Goal: Information Seeking & Learning: Find specific page/section

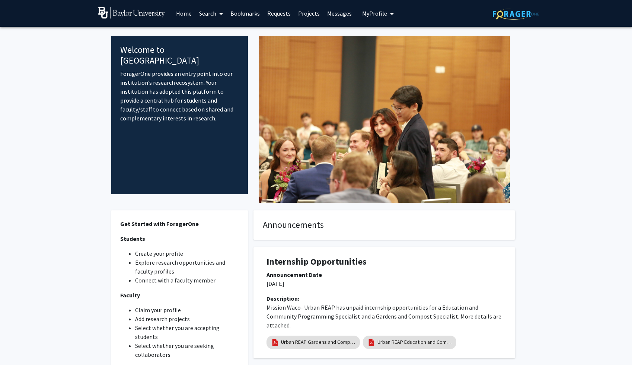
click at [154, 19] on link at bounding box center [135, 13] width 74 height 26
click at [204, 15] on link "Search" at bounding box center [210, 13] width 31 height 26
click at [218, 37] on span "Faculty/Staff" at bounding box center [222, 34] width 55 height 15
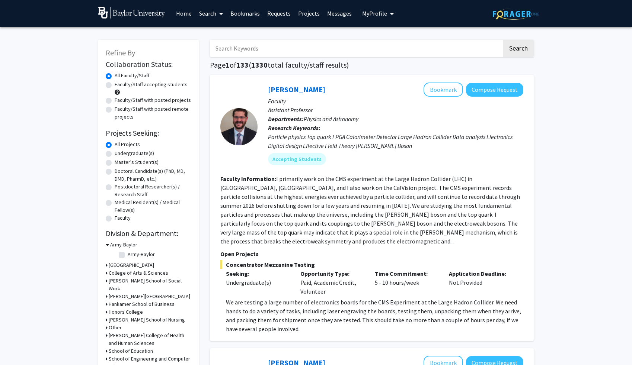
click at [318, 42] on input "Search Keywords" at bounding box center [356, 48] width 292 height 17
click at [503, 40] on button "Search" at bounding box center [518, 48] width 31 height 17
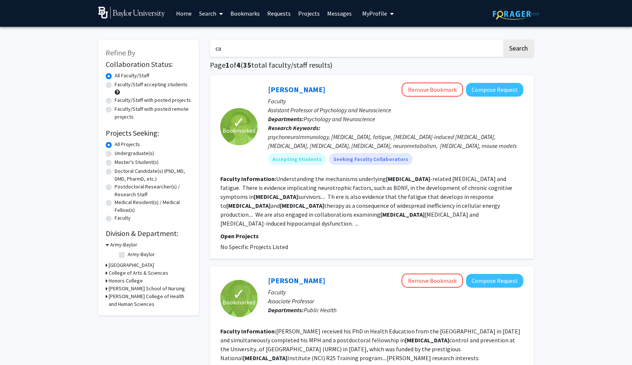
type input "c"
click at [503, 40] on button "Search" at bounding box center [518, 48] width 31 height 17
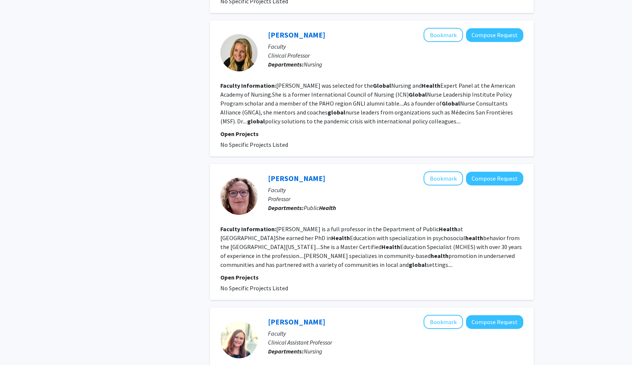
scroll to position [1220, 0]
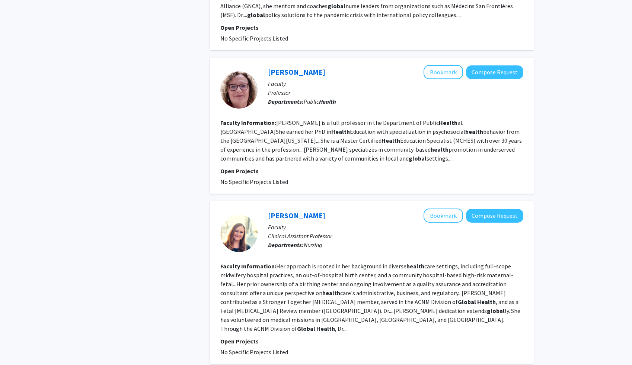
type input "[MEDICAL_DATA]"
